Goal: Information Seeking & Learning: Learn about a topic

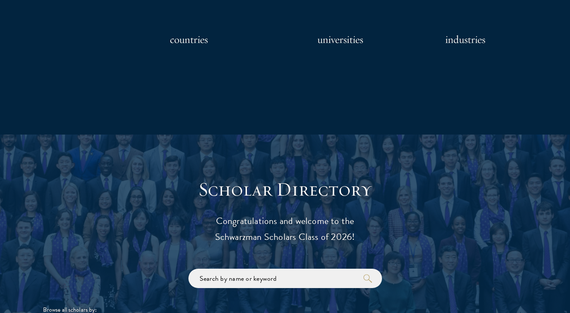
scroll to position [874, 0]
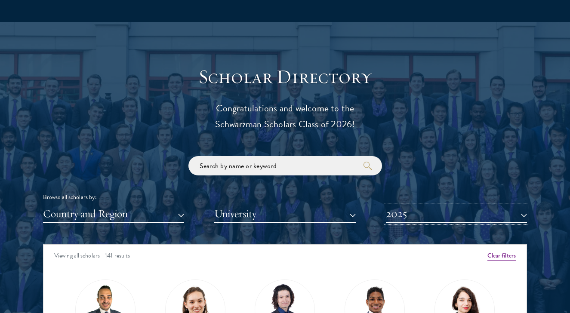
click at [416, 216] on button "2025" at bounding box center [456, 214] width 141 height 18
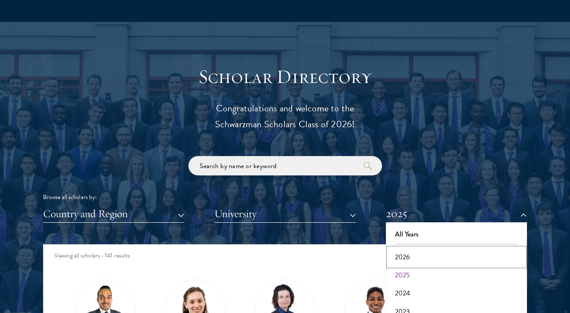
click at [403, 251] on button "2026" at bounding box center [456, 257] width 136 height 18
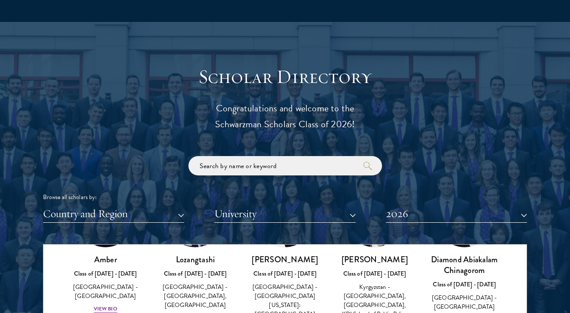
scroll to position [2807, 0]
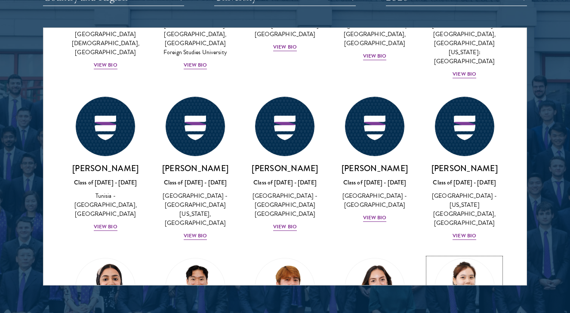
click at [472, 255] on img at bounding box center [464, 287] width 65 height 65
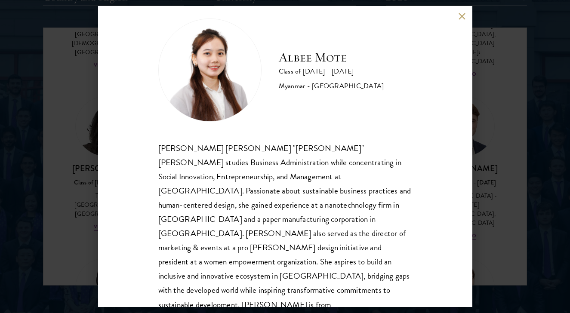
scroll to position [15, 0]
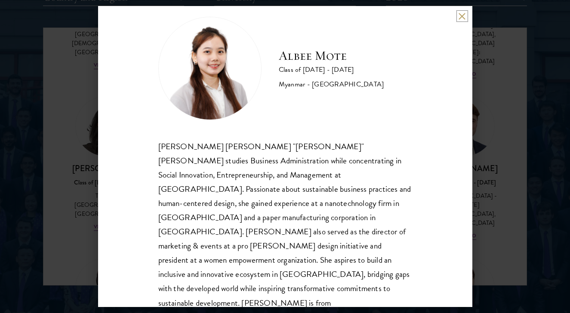
click at [462, 18] on button at bounding box center [461, 15] width 7 height 7
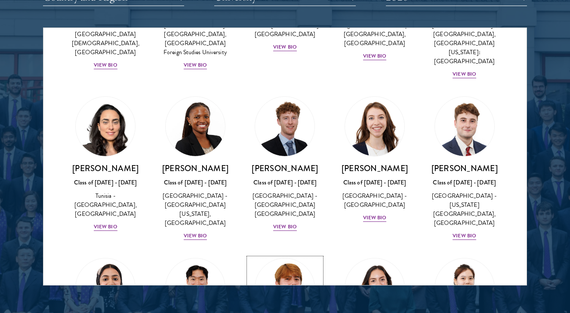
click at [304, 255] on img at bounding box center [284, 287] width 65 height 65
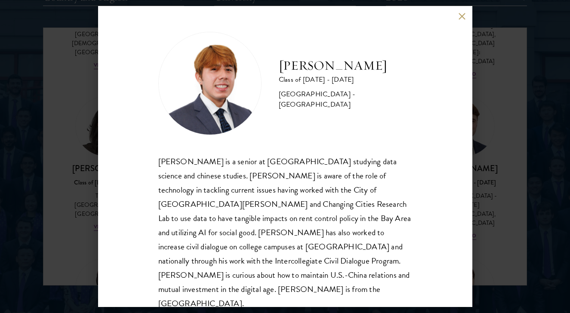
scroll to position [1, 0]
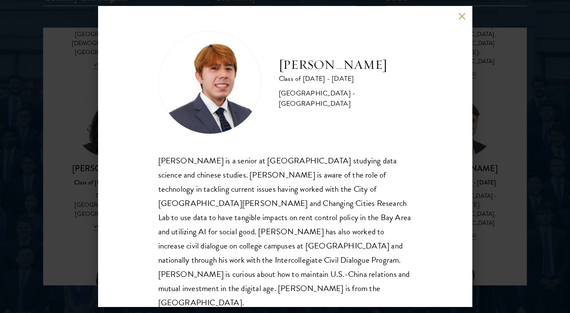
click at [460, 17] on button at bounding box center [461, 15] width 7 height 7
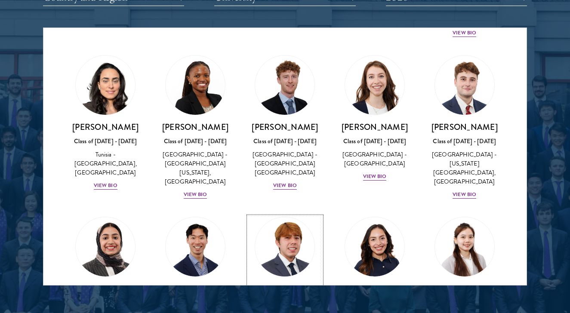
scroll to position [2849, 0]
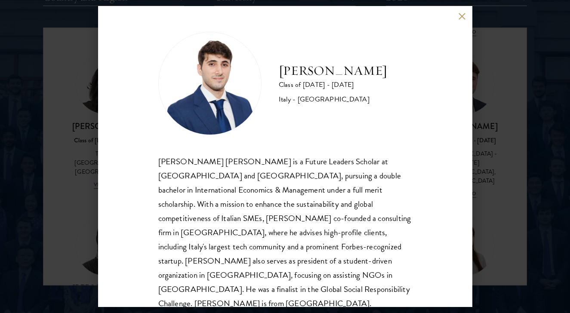
scroll to position [1, 0]
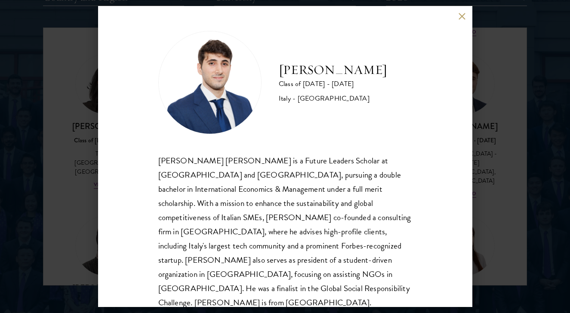
click at [58, 211] on div "[PERSON_NAME] Class of [DATE] - [DATE] [GEOGRAPHIC_DATA] - [GEOGRAPHIC_DATA] [P…" at bounding box center [285, 156] width 570 height 313
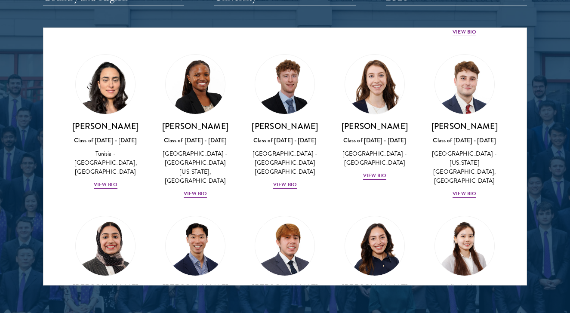
scroll to position [2877, 0]
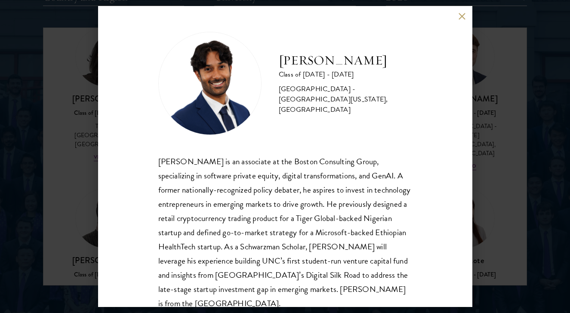
click at [170, 189] on div "[PERSON_NAME] is an associate at the Boston Consulting Group, specializing in s…" at bounding box center [285, 232] width 254 height 157
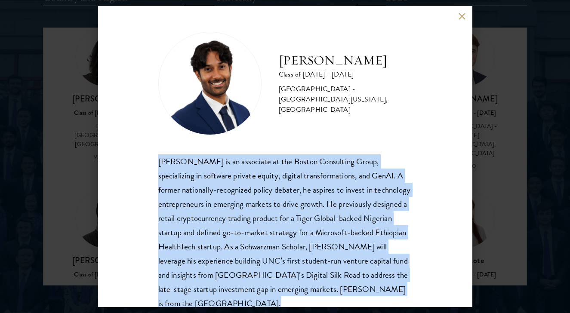
click at [170, 189] on div "[PERSON_NAME] is an associate at the Boston Consulting Group, specializing in s…" at bounding box center [285, 232] width 254 height 157
click at [182, 190] on div "[PERSON_NAME] is an associate at the Boston Consulting Group, specializing in s…" at bounding box center [285, 232] width 254 height 157
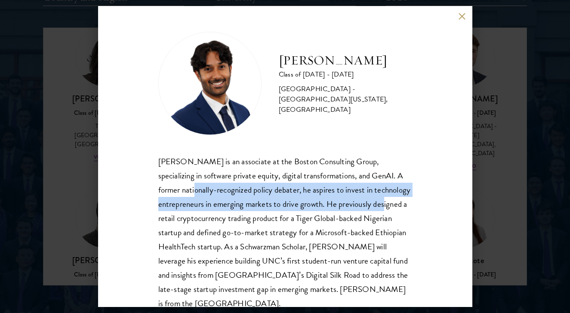
drag, startPoint x: 182, startPoint y: 190, endPoint x: 340, endPoint y: 203, distance: 158.8
click at [340, 203] on div "[PERSON_NAME] is an associate at the Boston Consulting Group, specializing in s…" at bounding box center [285, 232] width 254 height 157
click at [363, 197] on div "[PERSON_NAME] is an associate at the Boston Consulting Group, specializing in s…" at bounding box center [285, 232] width 254 height 157
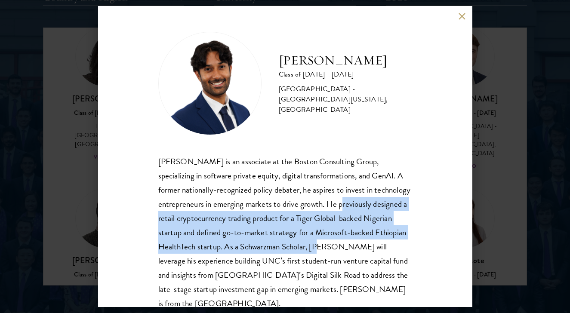
drag, startPoint x: 328, startPoint y: 203, endPoint x: 307, endPoint y: 242, distance: 44.1
click at [307, 242] on div "[PERSON_NAME] is an associate at the Boston Consulting Group, specializing in s…" at bounding box center [285, 232] width 254 height 157
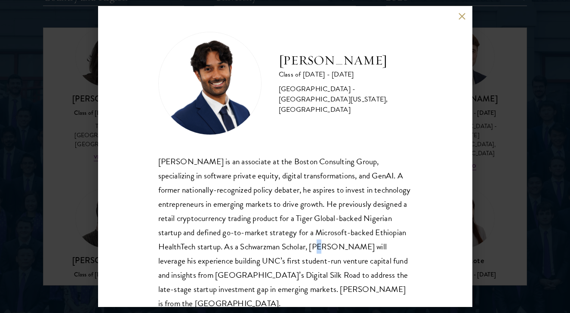
click at [307, 242] on div "[PERSON_NAME] is an associate at the Boston Consulting Group, specializing in s…" at bounding box center [285, 232] width 254 height 157
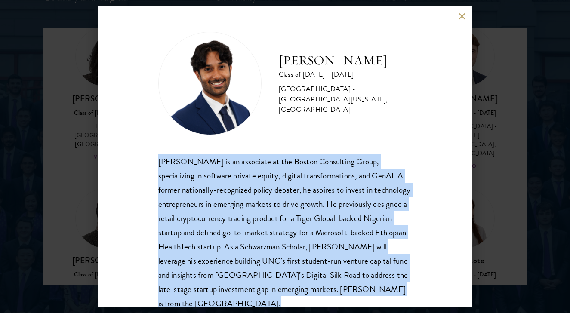
click at [307, 242] on div "[PERSON_NAME] is an associate at the Boston Consulting Group, specializing in s…" at bounding box center [285, 232] width 254 height 157
click at [264, 259] on div "[PERSON_NAME] is an associate at the Boston Consulting Group, specializing in s…" at bounding box center [285, 232] width 254 height 157
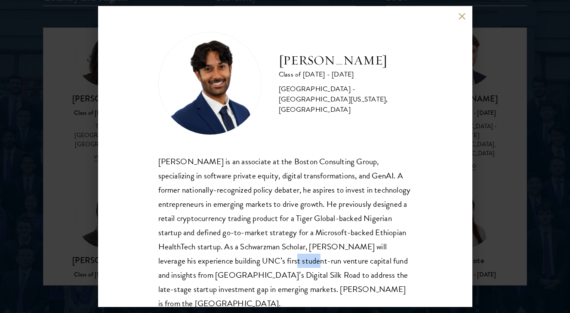
click at [264, 259] on div "[PERSON_NAME] is an associate at the Boston Consulting Group, specializing in s…" at bounding box center [285, 232] width 254 height 157
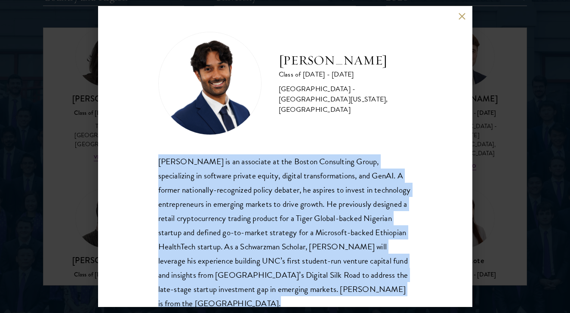
click at [264, 259] on div "[PERSON_NAME] is an associate at the Boston Consulting Group, specializing in s…" at bounding box center [285, 232] width 254 height 157
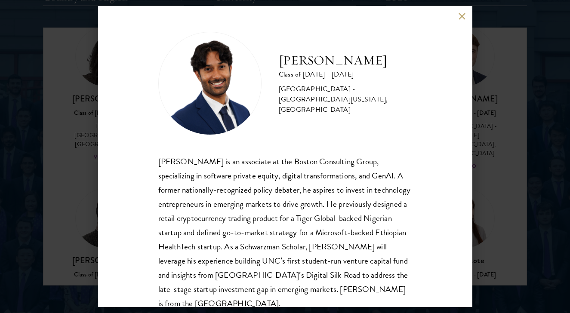
click at [63, 232] on div "[PERSON_NAME] Class of [DATE] - [DATE] [GEOGRAPHIC_DATA] - [GEOGRAPHIC_DATA][US…" at bounding box center [285, 156] width 570 height 313
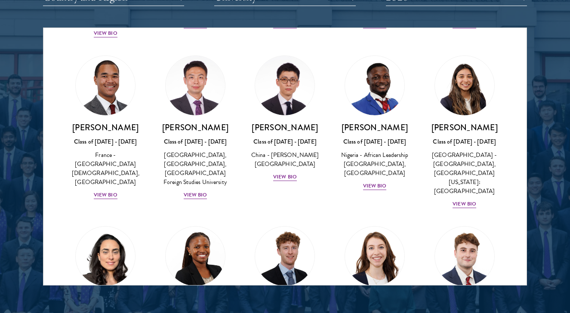
scroll to position [2648, 0]
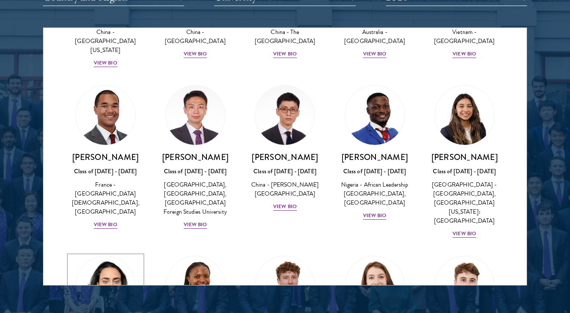
click at [115, 253] on img at bounding box center [105, 285] width 65 height 65
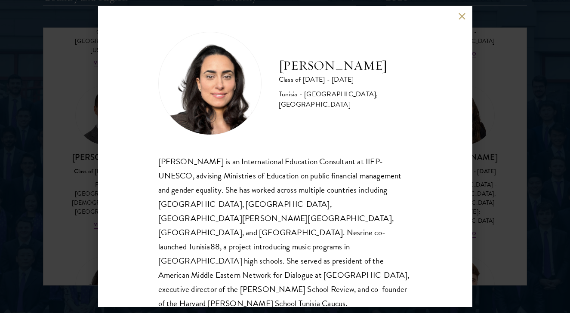
click at [60, 152] on div "[PERSON_NAME] Class of [DATE] - [DATE] [GEOGRAPHIC_DATA] - [GEOGRAPHIC_DATA], […" at bounding box center [285, 156] width 570 height 313
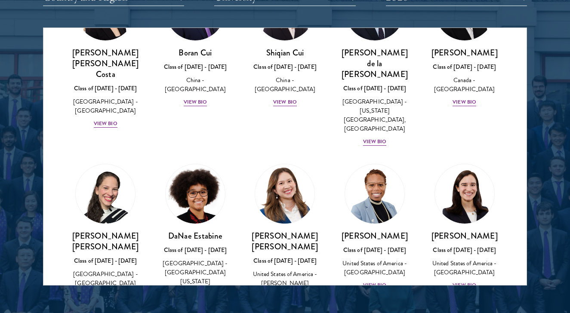
scroll to position [1069, 0]
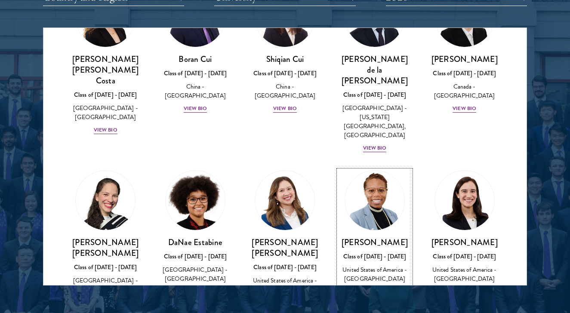
click at [383, 168] on img at bounding box center [374, 200] width 65 height 65
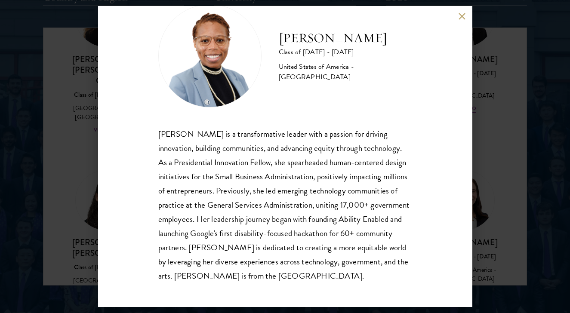
scroll to position [28, 0]
click at [112, 141] on div "[PERSON_NAME] Class of [DATE] - [DATE] [GEOGRAPHIC_DATA] - [GEOGRAPHIC_DATA] [P…" at bounding box center [285, 156] width 374 height 301
click at [105, 132] on div "[PERSON_NAME] Class of [DATE] - [DATE] [GEOGRAPHIC_DATA] - [GEOGRAPHIC_DATA] [P…" at bounding box center [285, 156] width 374 height 301
click at [84, 138] on div "[PERSON_NAME] Class of [DATE] - [DATE] [GEOGRAPHIC_DATA] - [GEOGRAPHIC_DATA] [P…" at bounding box center [285, 156] width 570 height 313
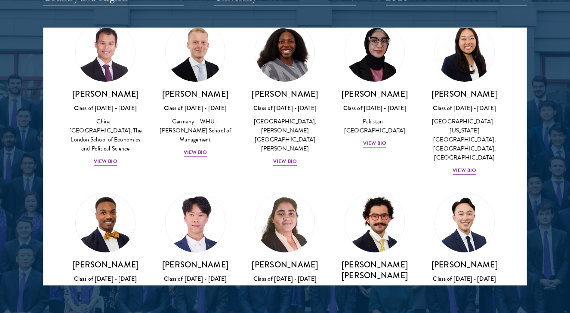
scroll to position [1740, 0]
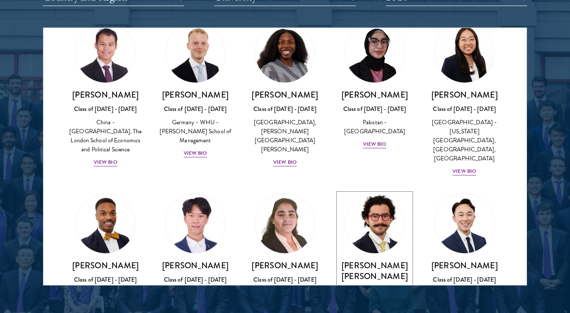
click at [368, 191] on img at bounding box center [374, 223] width 65 height 65
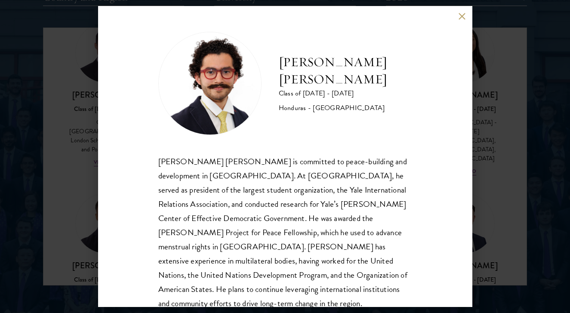
click at [479, 105] on div "[PERSON_NAME] [PERSON_NAME] Class of [DATE] - [DATE] [GEOGRAPHIC_DATA] - [GEOGR…" at bounding box center [285, 156] width 570 height 313
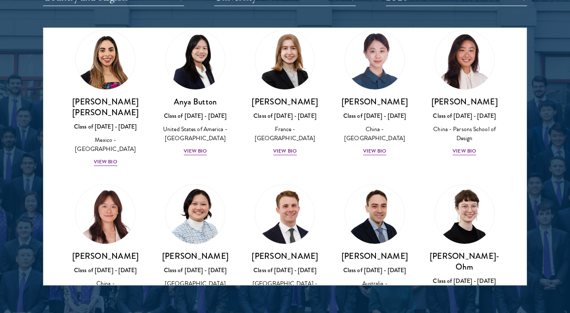
scroll to position [673, 0]
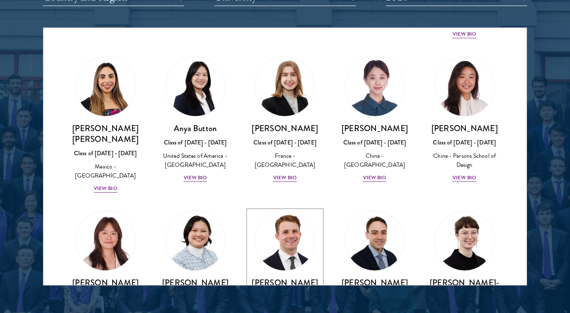
click at [279, 228] on img at bounding box center [284, 240] width 65 height 65
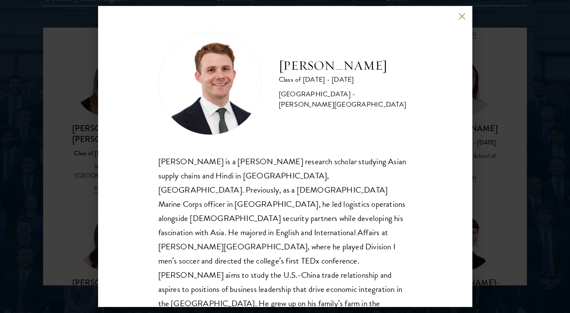
scroll to position [1, 0]
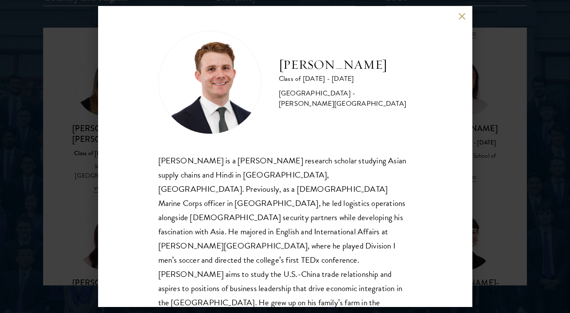
click at [474, 174] on div "[PERSON_NAME] Class of [DATE] - [DATE] [GEOGRAPHIC_DATA] - [PERSON_NAME][GEOGRA…" at bounding box center [285, 156] width 570 height 313
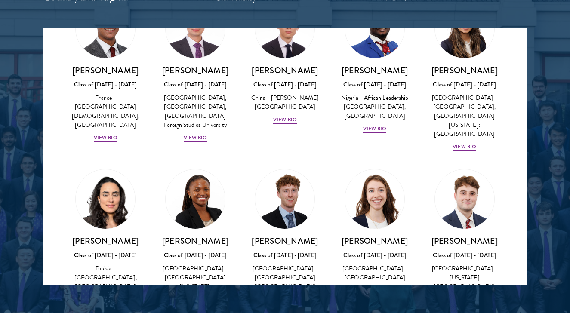
scroll to position [2728, 0]
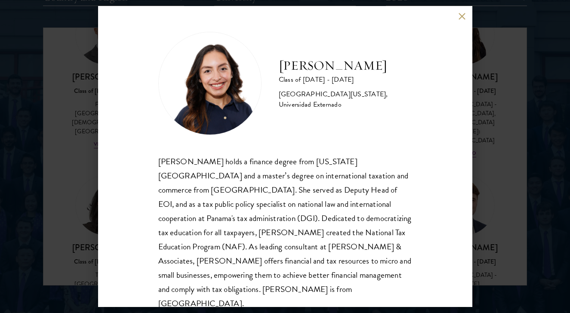
click at [525, 158] on div "[PERSON_NAME] Class of [DATE] - [DATE] [GEOGRAPHIC_DATA] - [US_STATE][GEOGRAPHI…" at bounding box center [285, 156] width 570 height 313
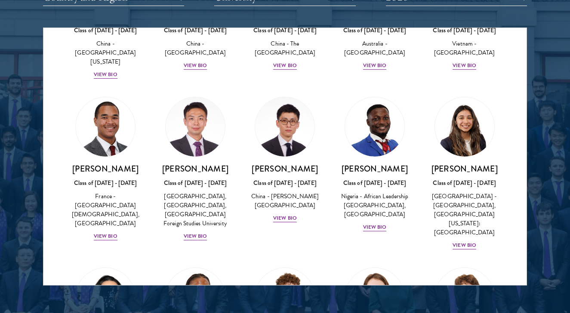
scroll to position [2637, 0]
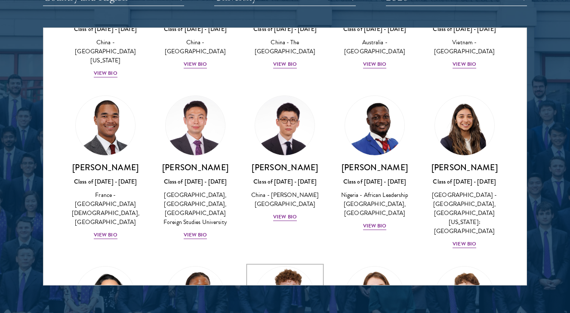
click at [293, 264] on img at bounding box center [284, 296] width 65 height 65
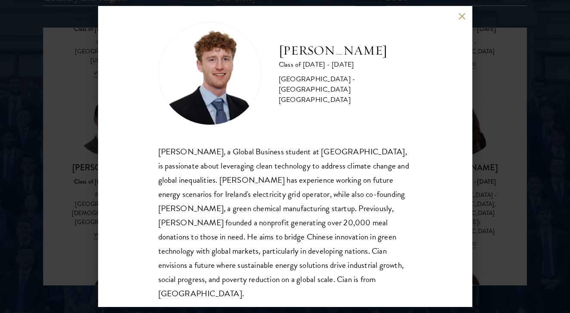
scroll to position [12, 0]
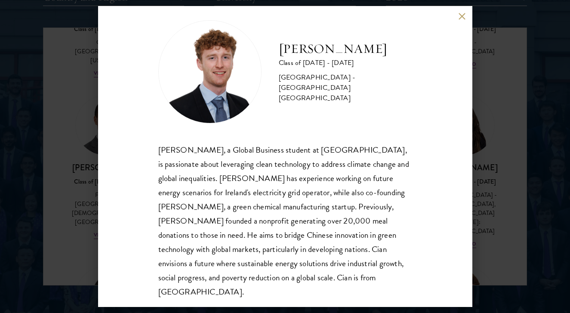
click at [506, 128] on div "[PERSON_NAME] Class of [DATE] - [DATE] [GEOGRAPHIC_DATA] - [GEOGRAPHIC_DATA] [G…" at bounding box center [285, 156] width 570 height 313
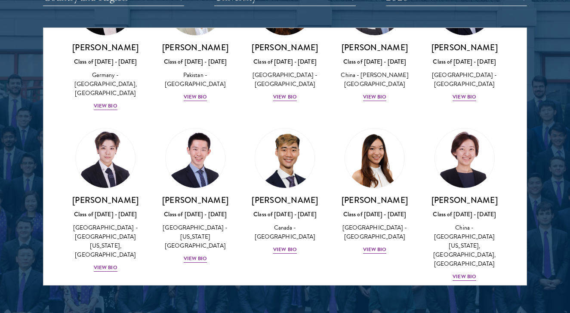
scroll to position [2149, 0]
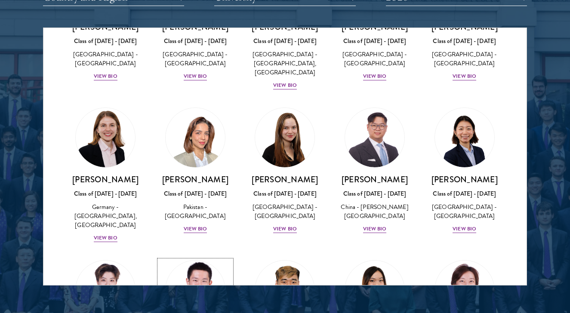
click at [207, 258] on img at bounding box center [195, 290] width 65 height 65
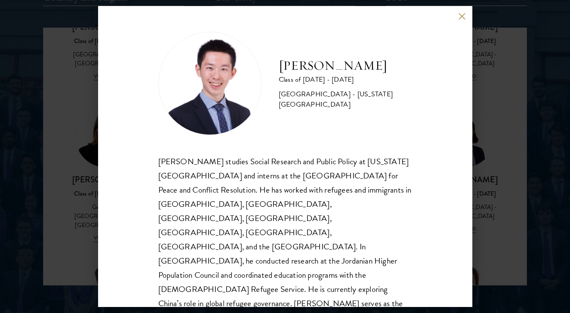
click at [501, 186] on div "[PERSON_NAME] Class of [DATE] - [DATE] [GEOGRAPHIC_DATA] - [US_STATE][GEOGRAPHI…" at bounding box center [285, 156] width 570 height 313
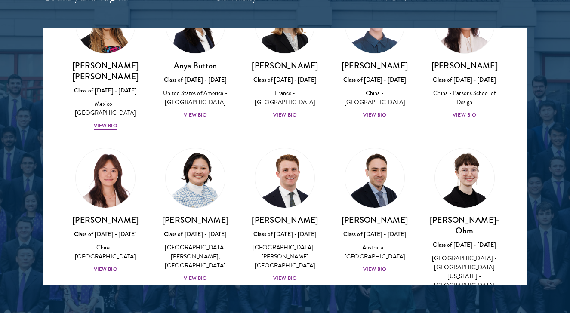
scroll to position [714, 0]
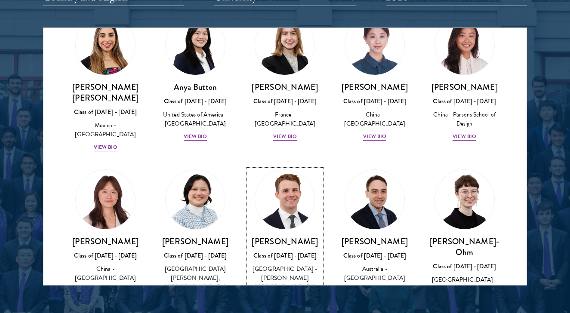
click at [292, 167] on img at bounding box center [284, 199] width 65 height 65
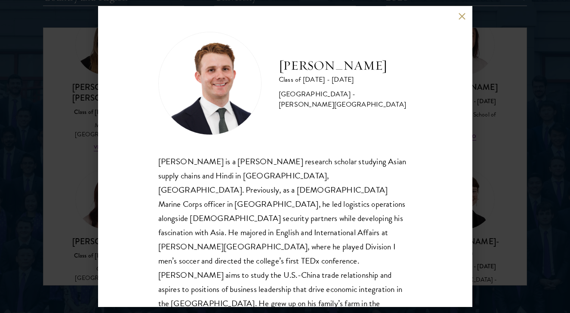
click at [512, 120] on div "[PERSON_NAME] Class of [DATE] - [DATE] [GEOGRAPHIC_DATA] - [PERSON_NAME][GEOGRA…" at bounding box center [285, 156] width 570 height 313
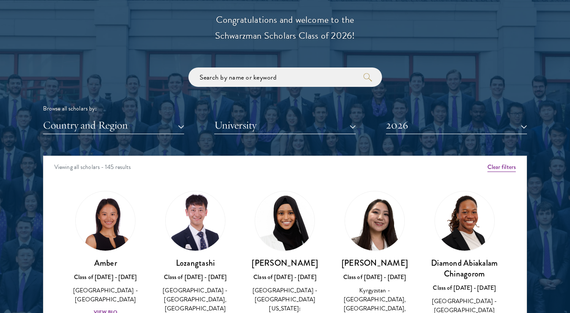
scroll to position [971, 0]
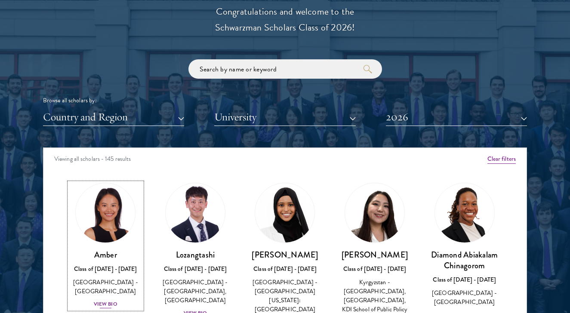
click at [100, 231] on img at bounding box center [105, 212] width 65 height 65
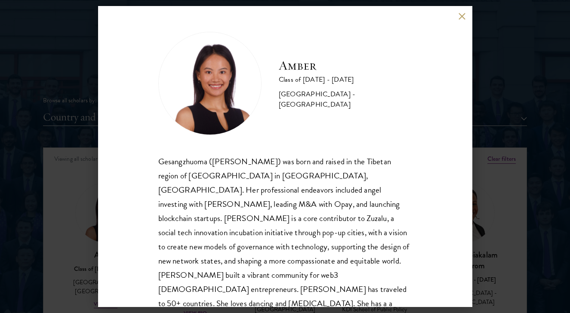
click at [295, 66] on h2 "Amber" at bounding box center [345, 65] width 133 height 17
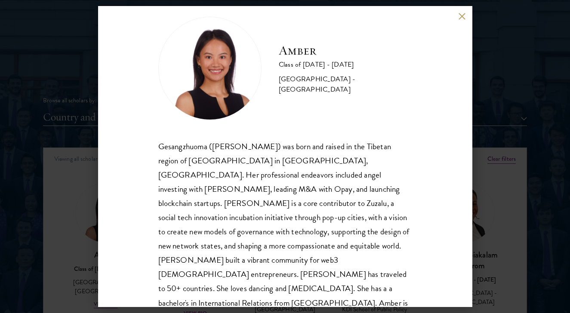
click at [97, 211] on div "Amber Class of [DATE] - [DATE] [GEOGRAPHIC_DATA] - [GEOGRAPHIC_DATA] Gesangzhuo…" at bounding box center [285, 156] width 570 height 313
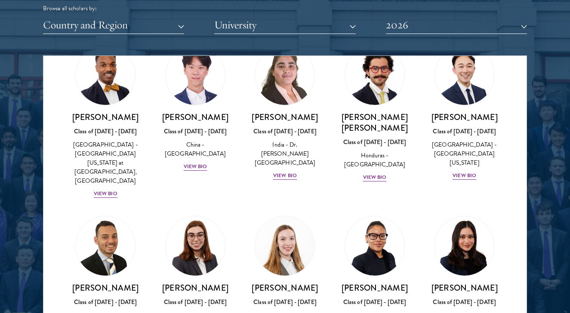
scroll to position [1914, 0]
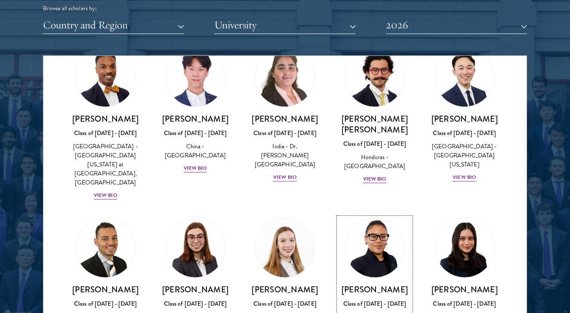
click at [379, 215] on img at bounding box center [374, 247] width 65 height 65
